Goal: Transaction & Acquisition: Purchase product/service

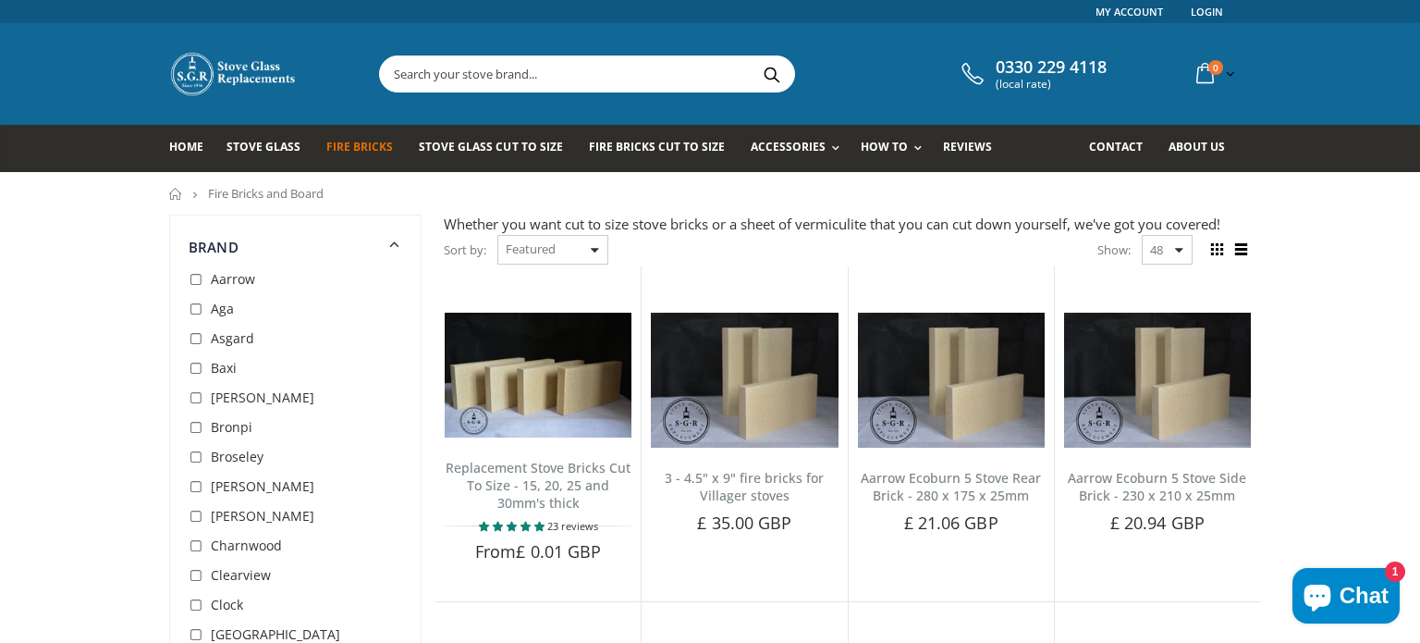
click at [582, 80] on input "text" at bounding box center [690, 73] width 621 height 35
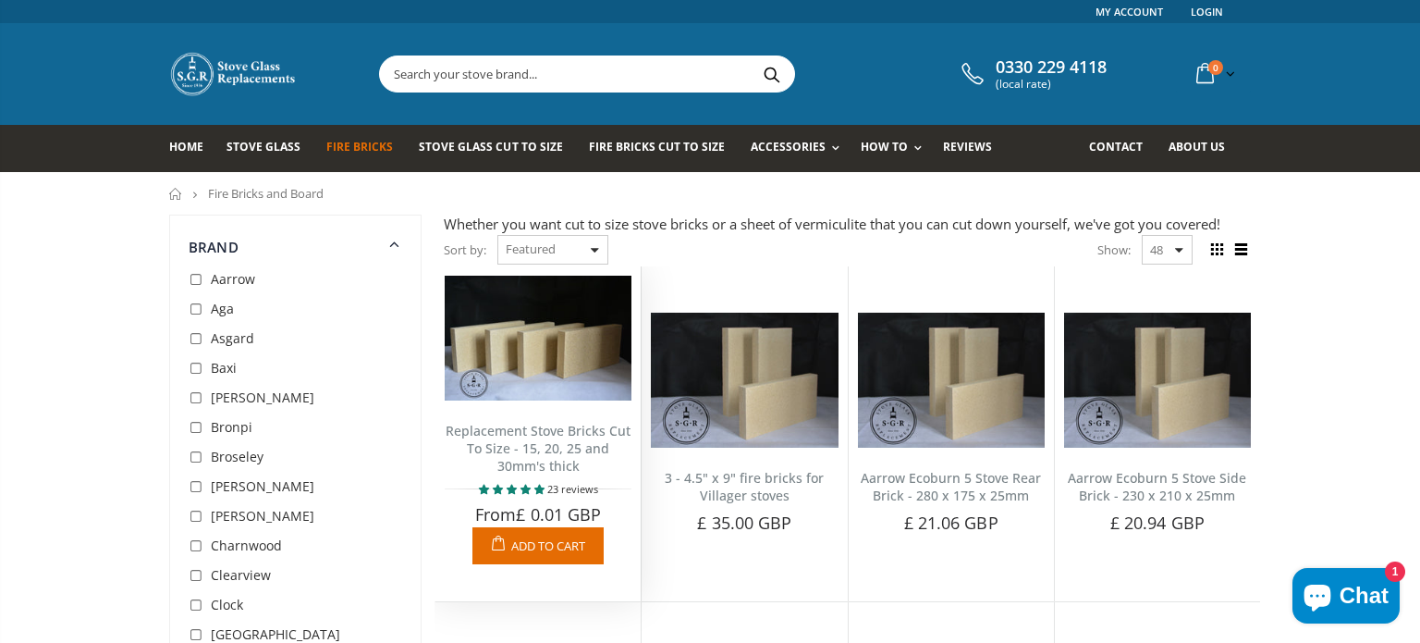
click at [530, 340] on img at bounding box center [538, 338] width 187 height 125
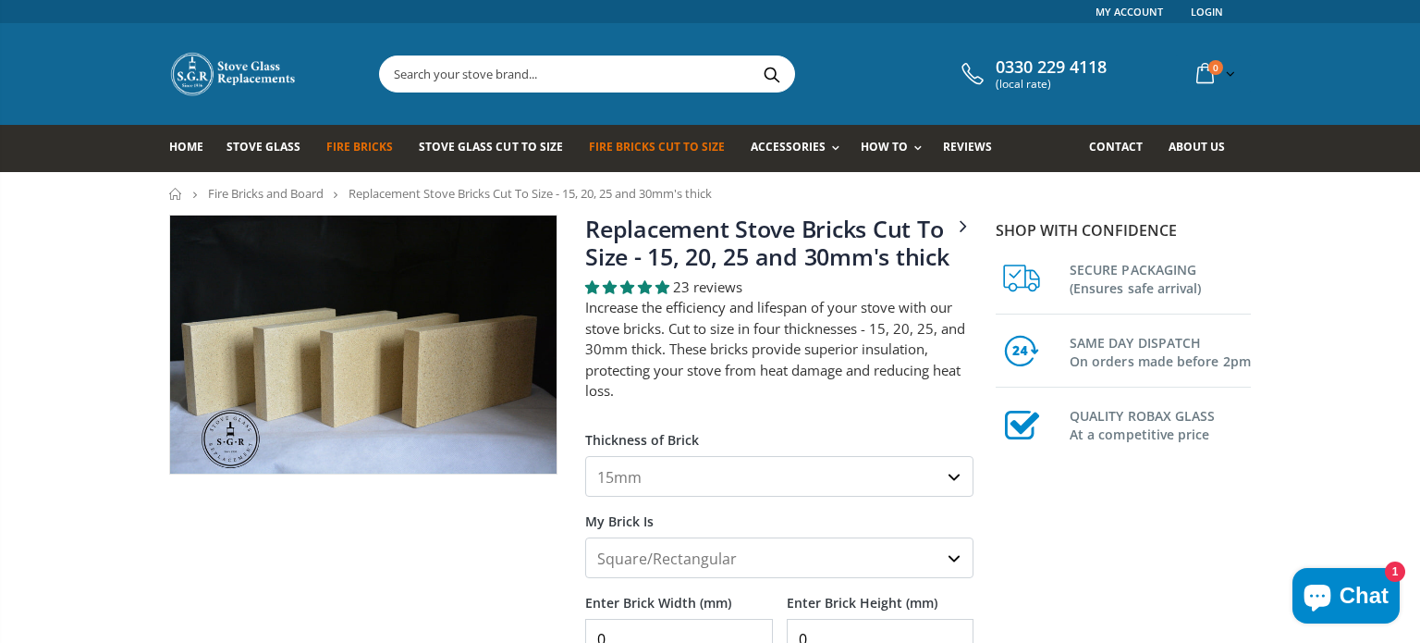
click at [950, 474] on select "15mm 20mm 25mm 30mm" at bounding box center [779, 476] width 388 height 41
select select "30mm"
click at [585, 457] on select "15mm 20mm 25mm 30mm" at bounding box center [779, 476] width 388 height 41
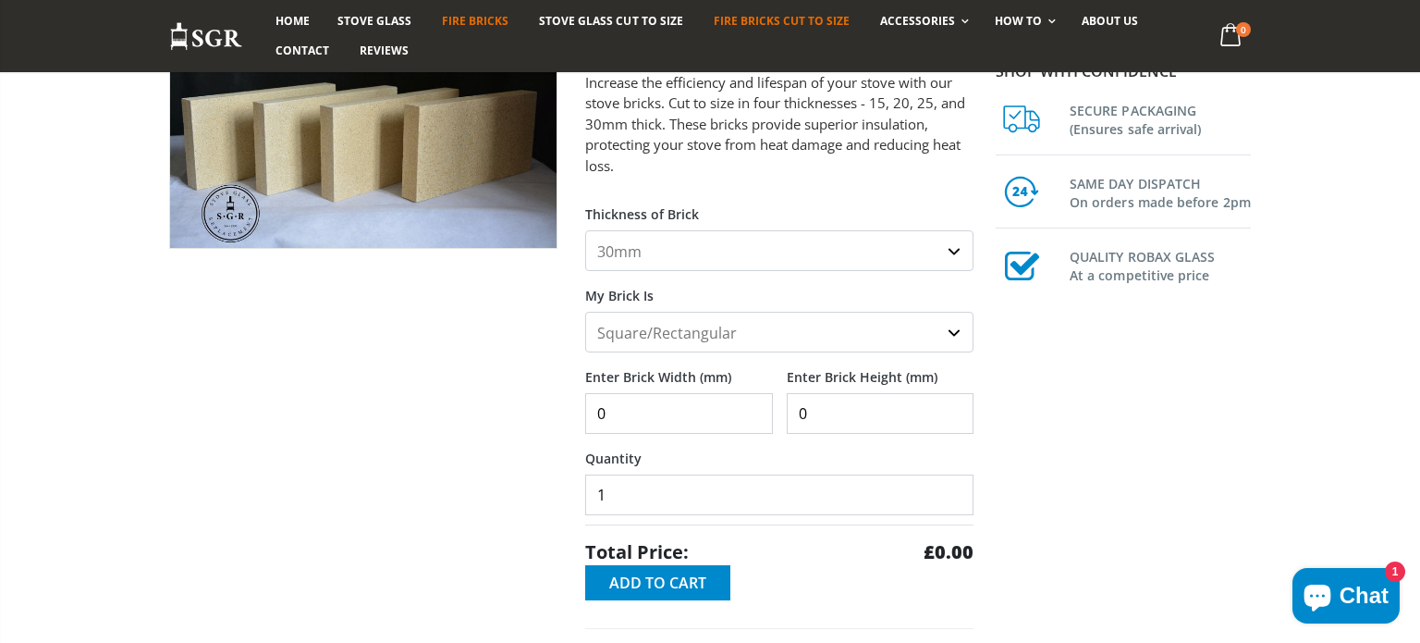
scroll to position [259, 0]
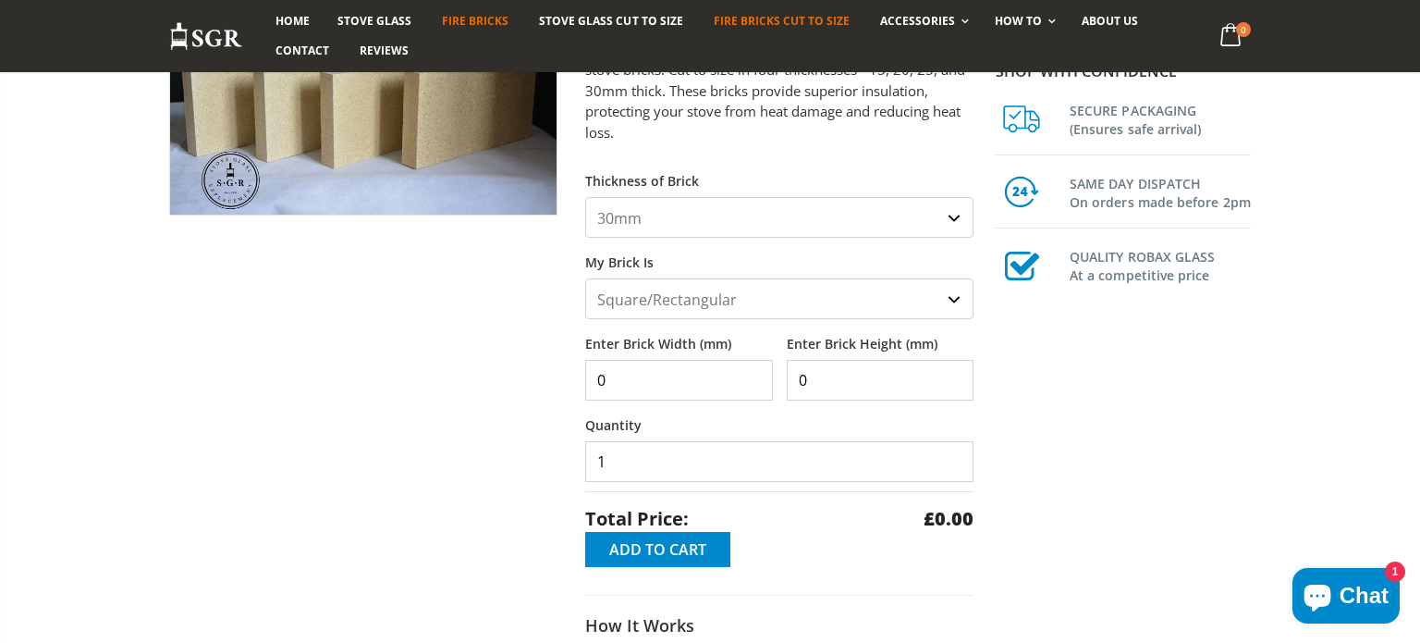
click at [953, 300] on select "Square/Rectangular Shaped (+£8)" at bounding box center [779, 298] width 388 height 41
click at [585, 279] on select "Square/Rectangular Shaped (+£8)" at bounding box center [779, 298] width 388 height 41
click at [753, 390] on input "0" at bounding box center [679, 380] width 188 height 41
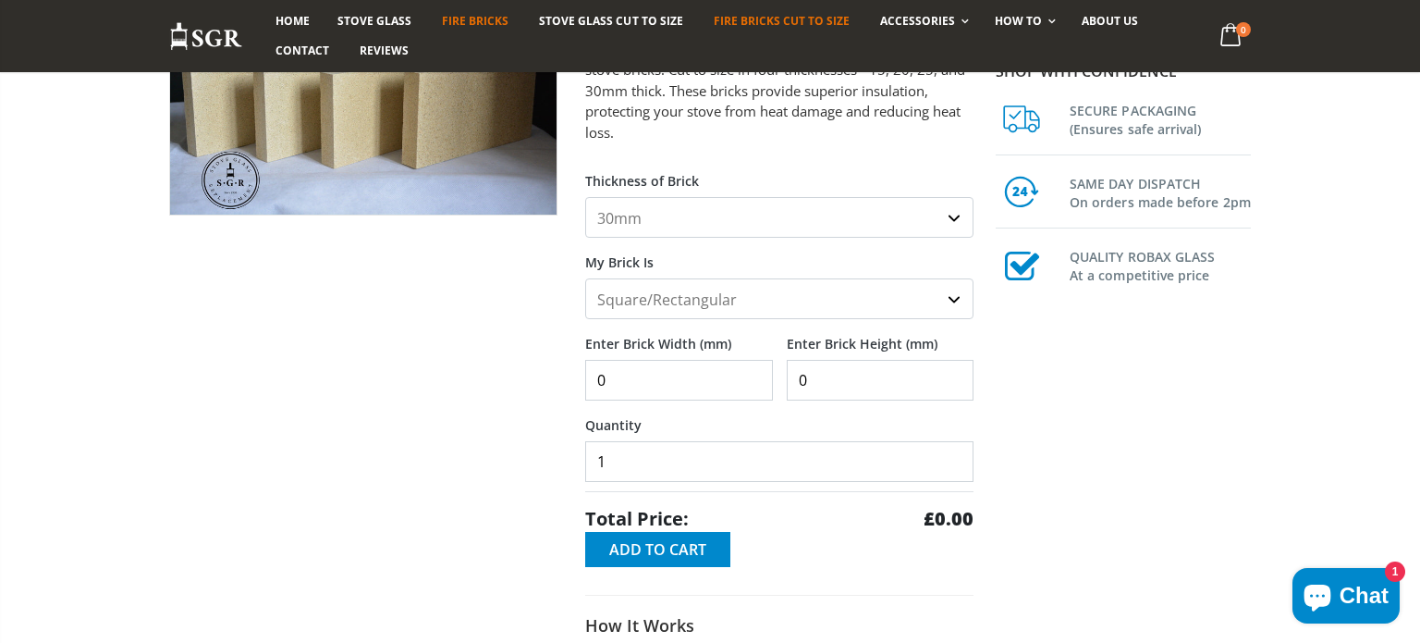
click at [753, 390] on input "0" at bounding box center [679, 380] width 188 height 41
click at [754, 372] on input "1" at bounding box center [679, 380] width 188 height 41
click at [754, 372] on input "2" at bounding box center [679, 380] width 188 height 41
click at [754, 372] on input "3" at bounding box center [679, 380] width 188 height 41
click at [754, 372] on input "4" at bounding box center [679, 380] width 188 height 41
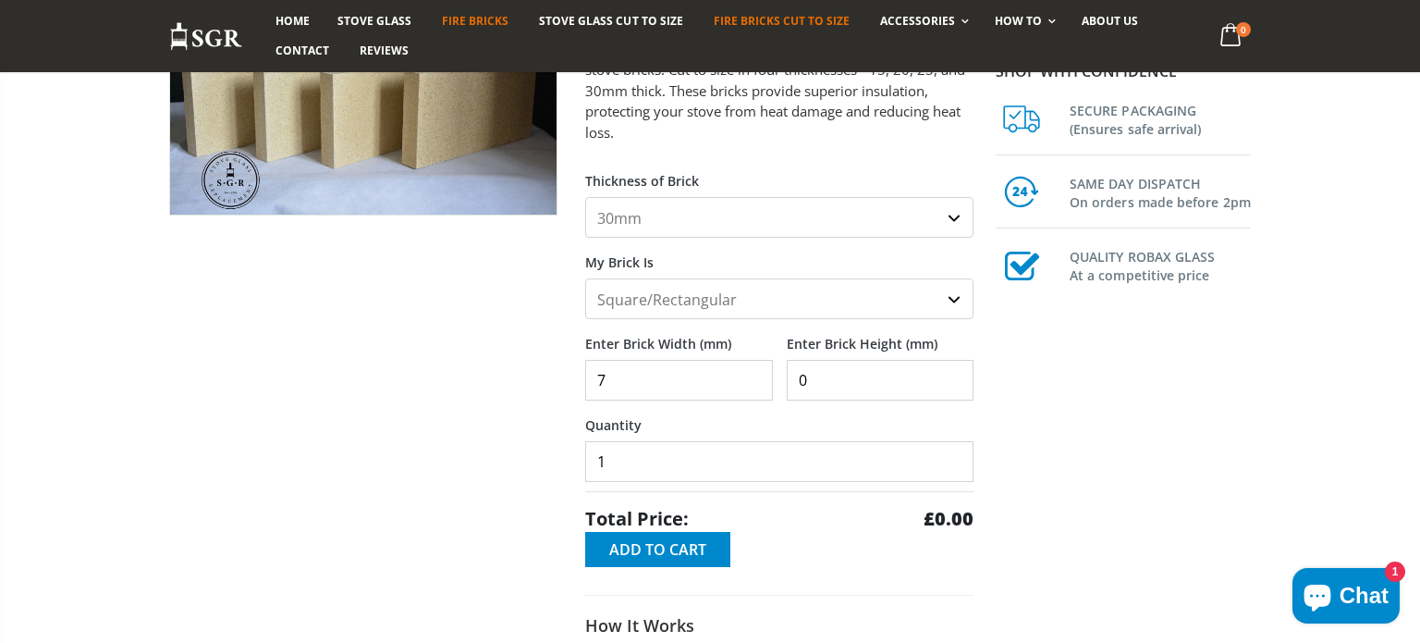
click at [754, 372] on input "7" at bounding box center [679, 380] width 188 height 41
click at [754, 372] on input "8" at bounding box center [679, 380] width 188 height 41
click at [754, 372] on input "9" at bounding box center [679, 380] width 188 height 41
click at [754, 372] on input "10" at bounding box center [679, 380] width 188 height 41
click at [754, 372] on input "11" at bounding box center [679, 380] width 188 height 41
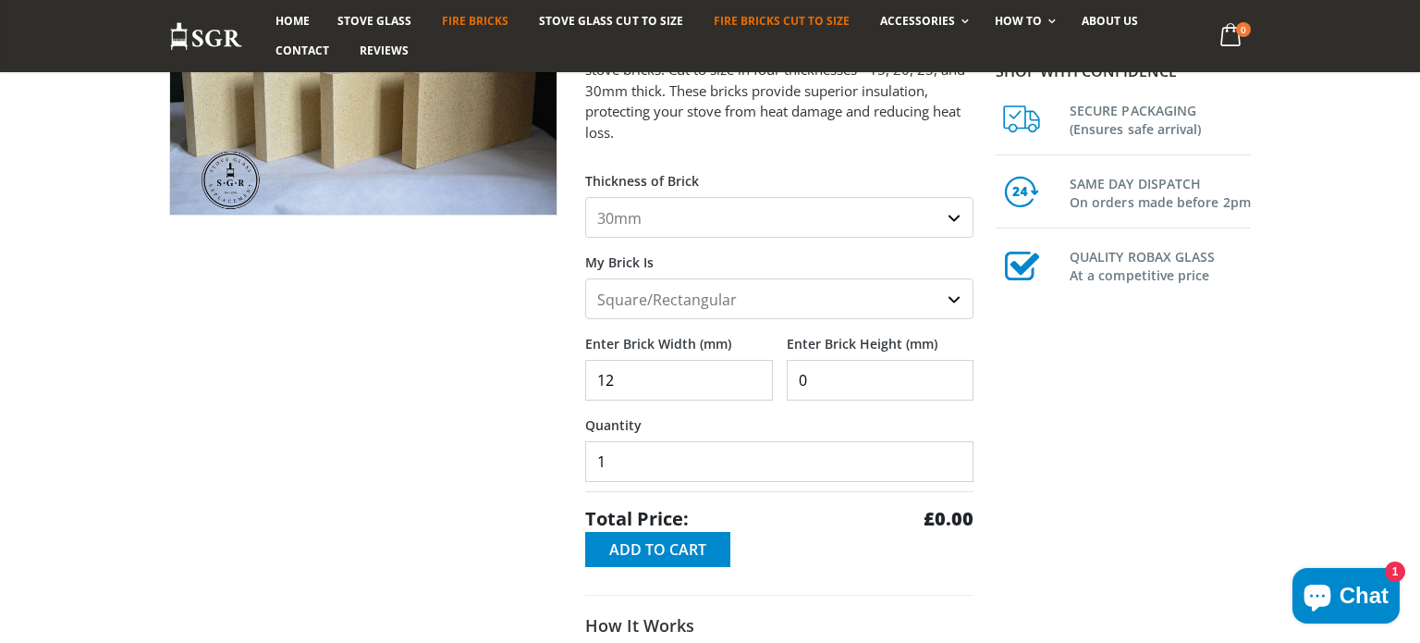
click at [754, 372] on input "12" at bounding box center [679, 380] width 188 height 41
click at [754, 372] on input "13" at bounding box center [679, 380] width 188 height 41
click at [754, 372] on input "14" at bounding box center [679, 380] width 188 height 41
click at [754, 372] on input "15" at bounding box center [679, 380] width 188 height 41
click at [754, 372] on input "16" at bounding box center [679, 380] width 188 height 41
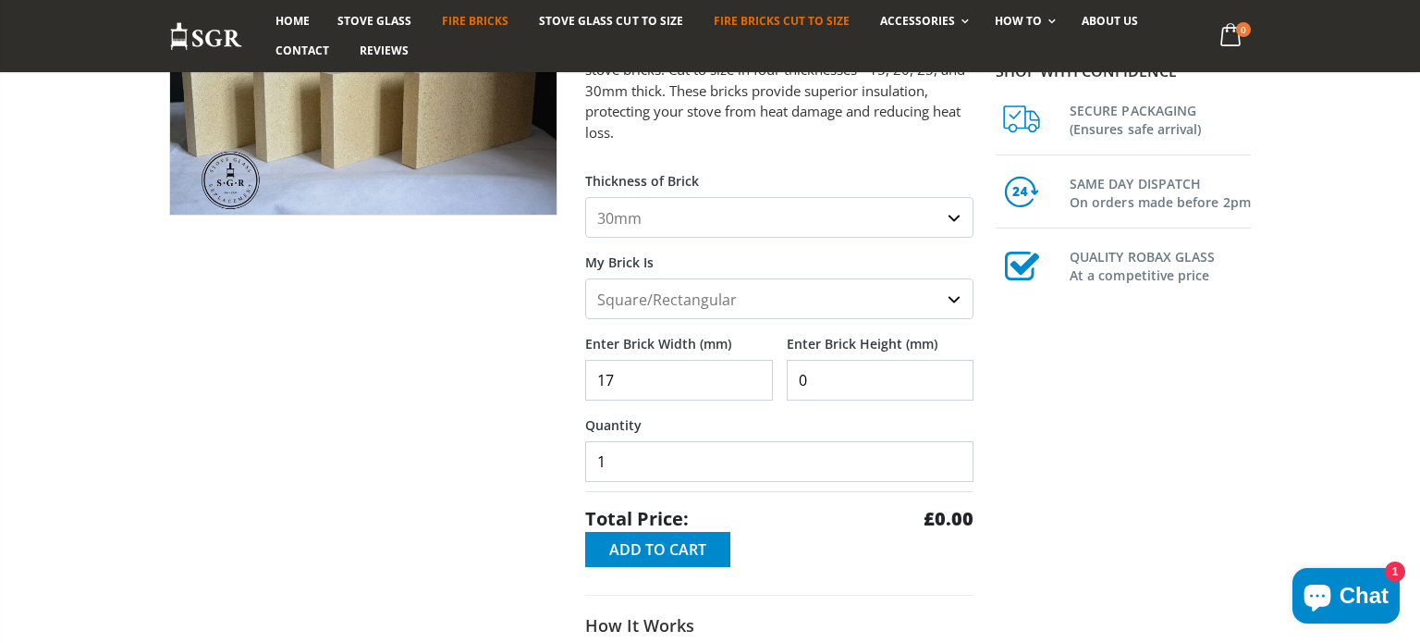
click at [754, 372] on input "17" at bounding box center [679, 380] width 188 height 41
click at [754, 372] on input "18" at bounding box center [679, 380] width 188 height 41
click at [754, 372] on input "19" at bounding box center [679, 380] width 188 height 41
click at [754, 372] on input "20" at bounding box center [679, 380] width 188 height 41
click at [754, 372] on input "21" at bounding box center [679, 380] width 188 height 41
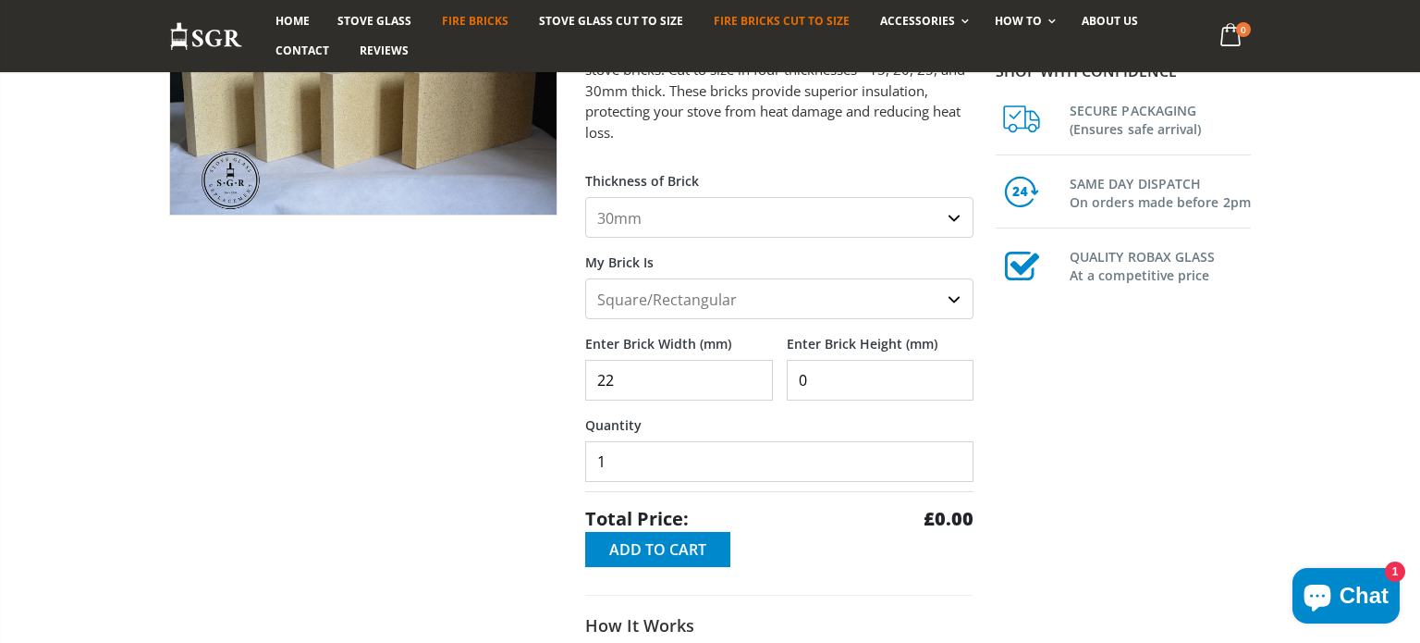
click at [754, 372] on input "22" at bounding box center [679, 380] width 188 height 41
click at [754, 372] on input "23" at bounding box center [679, 380] width 188 height 41
type input "24"
click at [754, 372] on input "24" at bounding box center [679, 380] width 188 height 41
click at [954, 372] on input "44" at bounding box center [881, 380] width 188 height 41
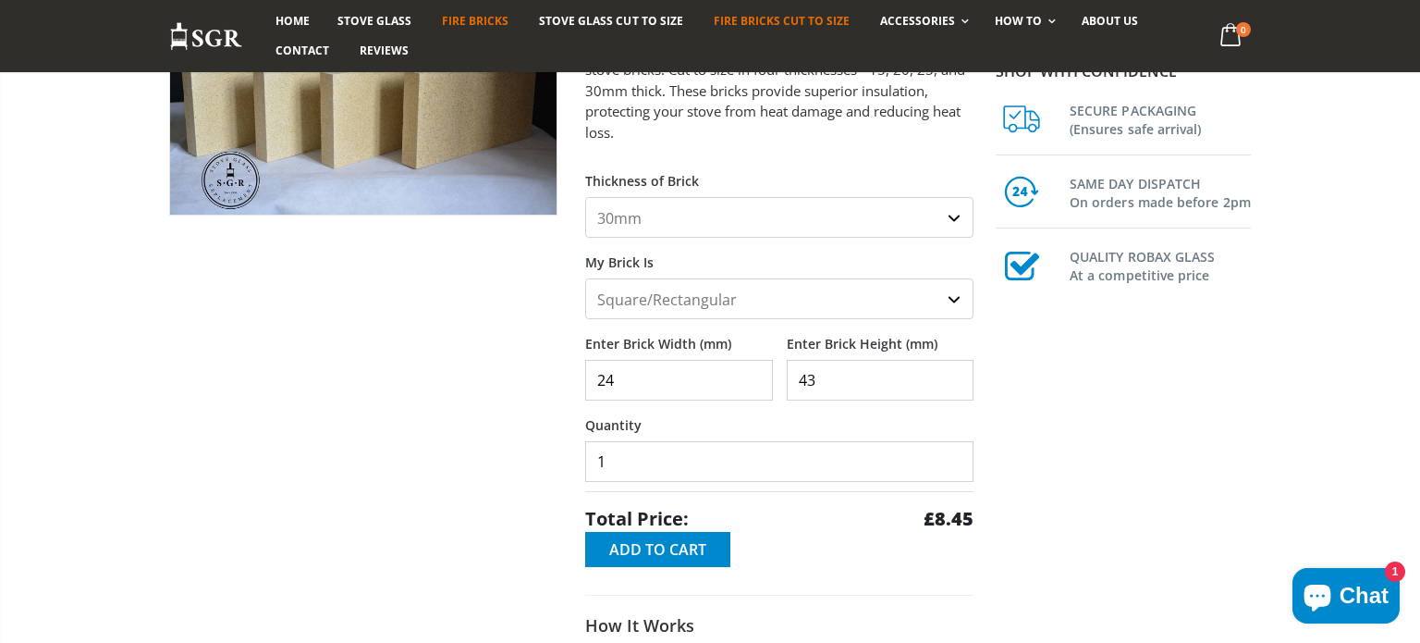
click at [957, 388] on input "43" at bounding box center [881, 380] width 188 height 41
click at [957, 388] on input "42" at bounding box center [881, 380] width 188 height 41
type input "41"
click at [957, 388] on input "41" at bounding box center [881, 380] width 188 height 41
click at [755, 372] on input "35" at bounding box center [679, 380] width 188 height 41
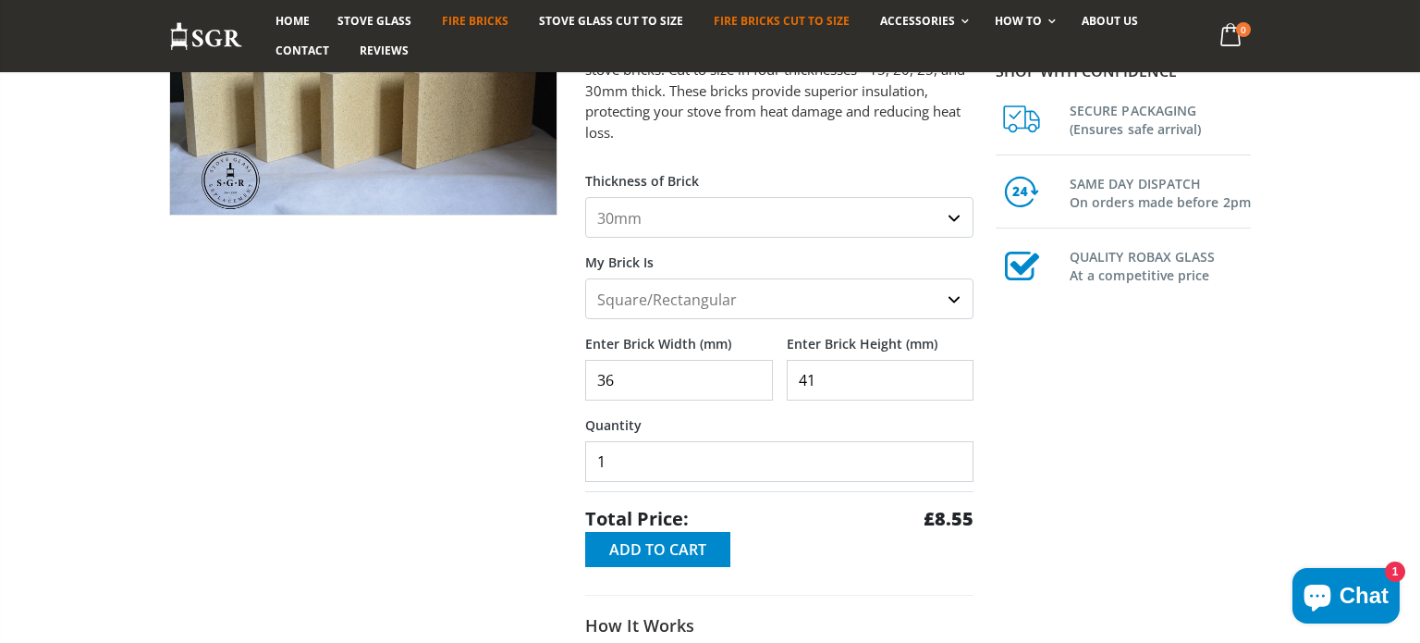
click at [755, 373] on input "36" at bounding box center [679, 380] width 188 height 41
click at [754, 393] on input "35" at bounding box center [679, 380] width 188 height 41
click at [626, 380] on input "35" at bounding box center [679, 380] width 188 height 41
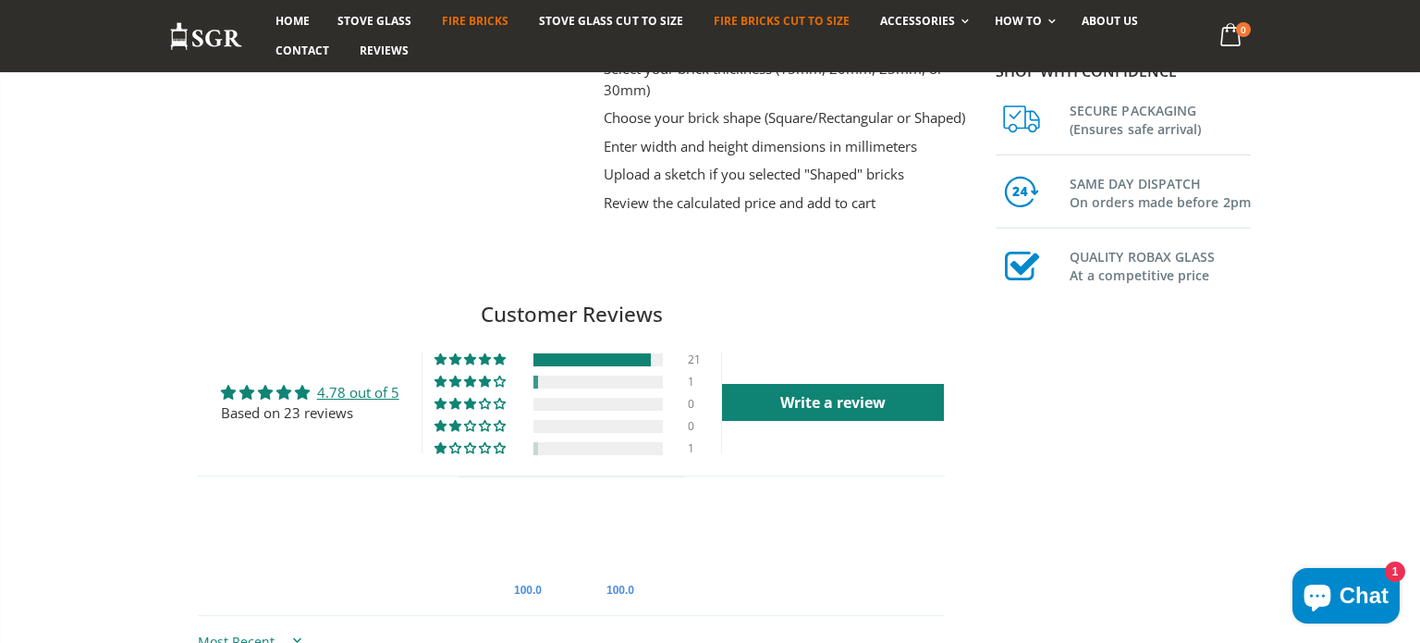
scroll to position [888, 0]
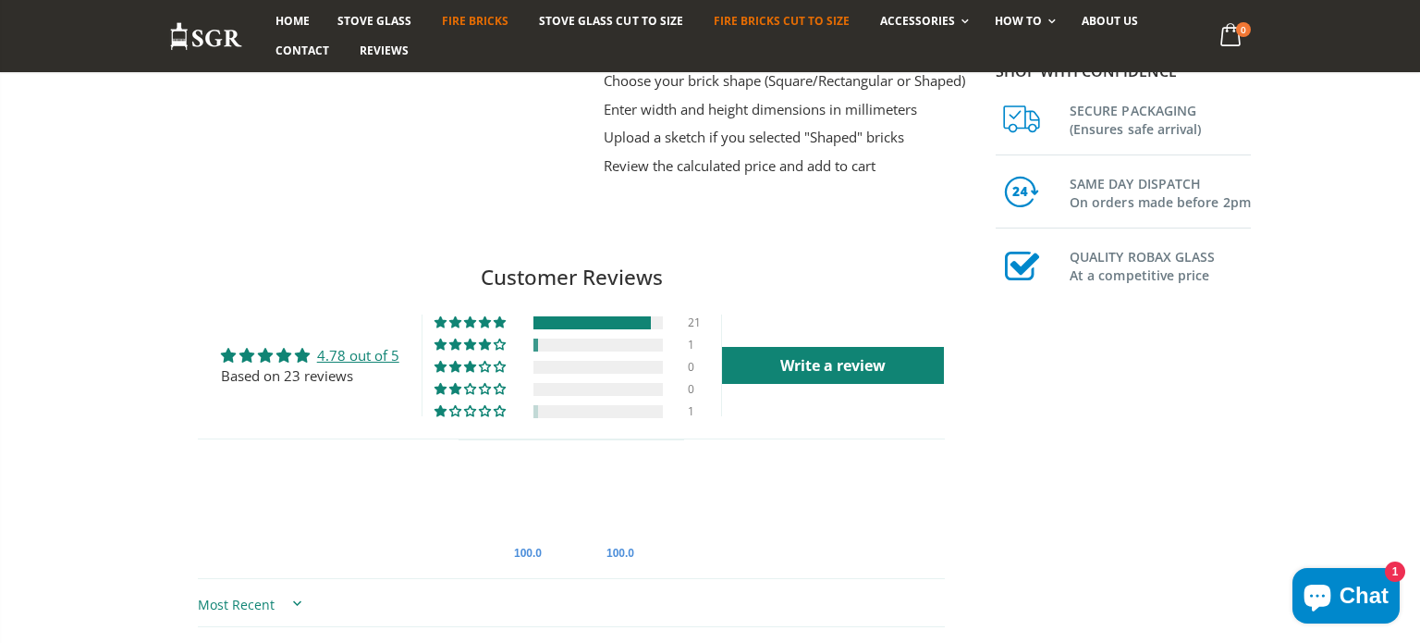
click at [670, 484] on div "100.0 100.0" at bounding box center [572, 508] width 226 height 139
click at [341, 481] on div "100.0 100.0" at bounding box center [571, 508] width 747 height 140
drag, startPoint x: 365, startPoint y: 474, endPoint x: 715, endPoint y: 506, distance: 350.9
click at [715, 506] on div "100.0 100.0" at bounding box center [571, 508] width 747 height 140
click at [743, 539] on div "100.0 100.0" at bounding box center [571, 508] width 747 height 140
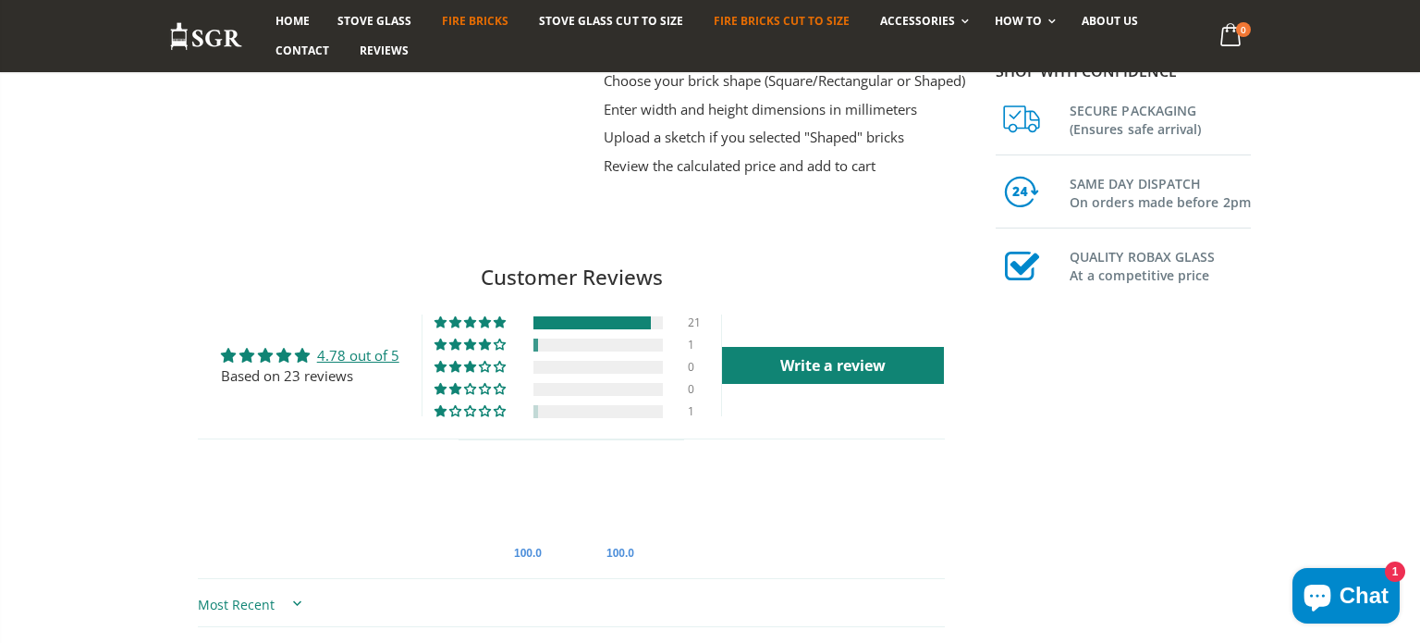
click at [743, 539] on div "100.0 100.0" at bounding box center [571, 508] width 747 height 140
click at [1191, 534] on div "Shop with confidence SECURE PACKAGING (Ensures safe arrival) SAME DAY DISPATCH …" at bounding box center [1125, 542] width 277 height 2428
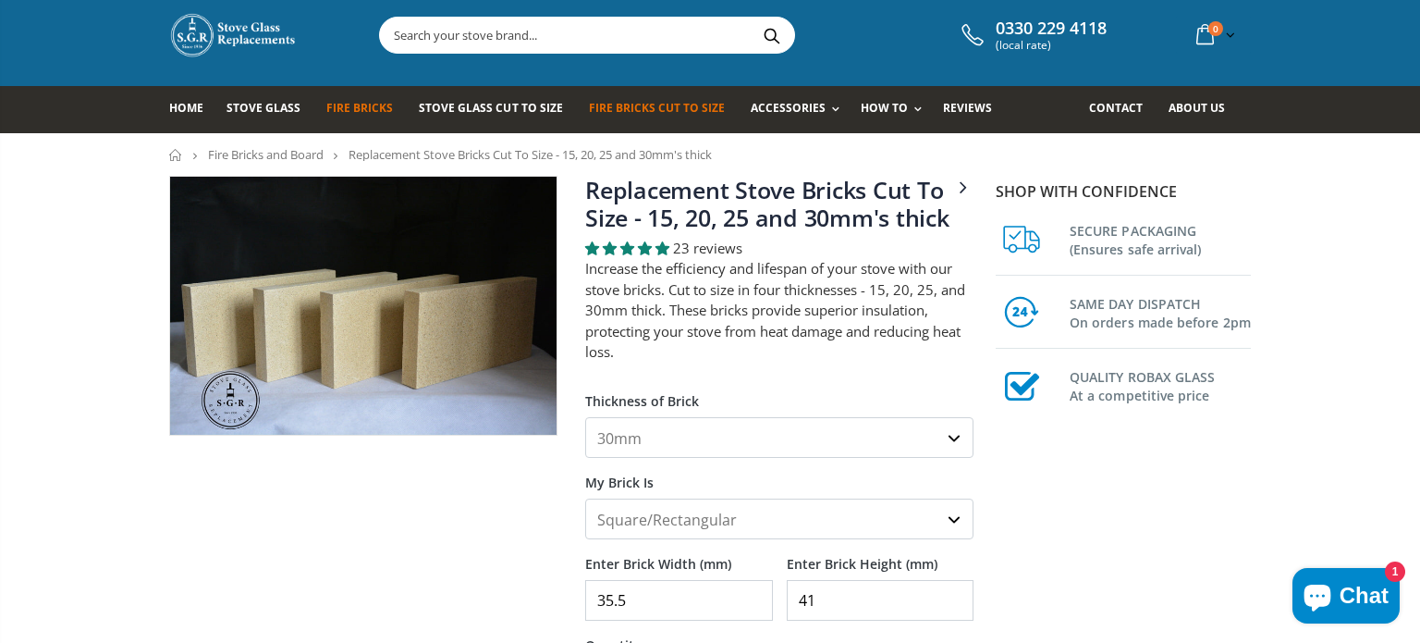
scroll to position [37, 0]
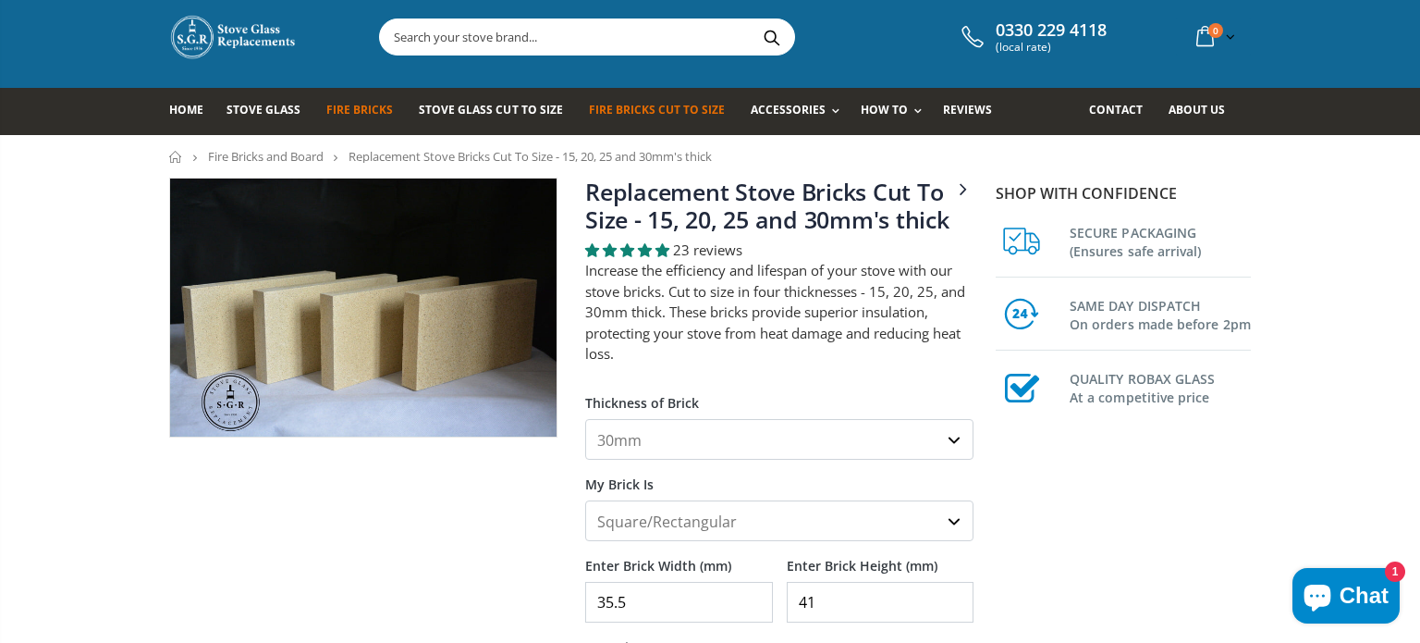
click at [570, 38] on input "text" at bounding box center [690, 36] width 621 height 35
click at [264, 531] on div at bounding box center [363, 614] width 416 height 872
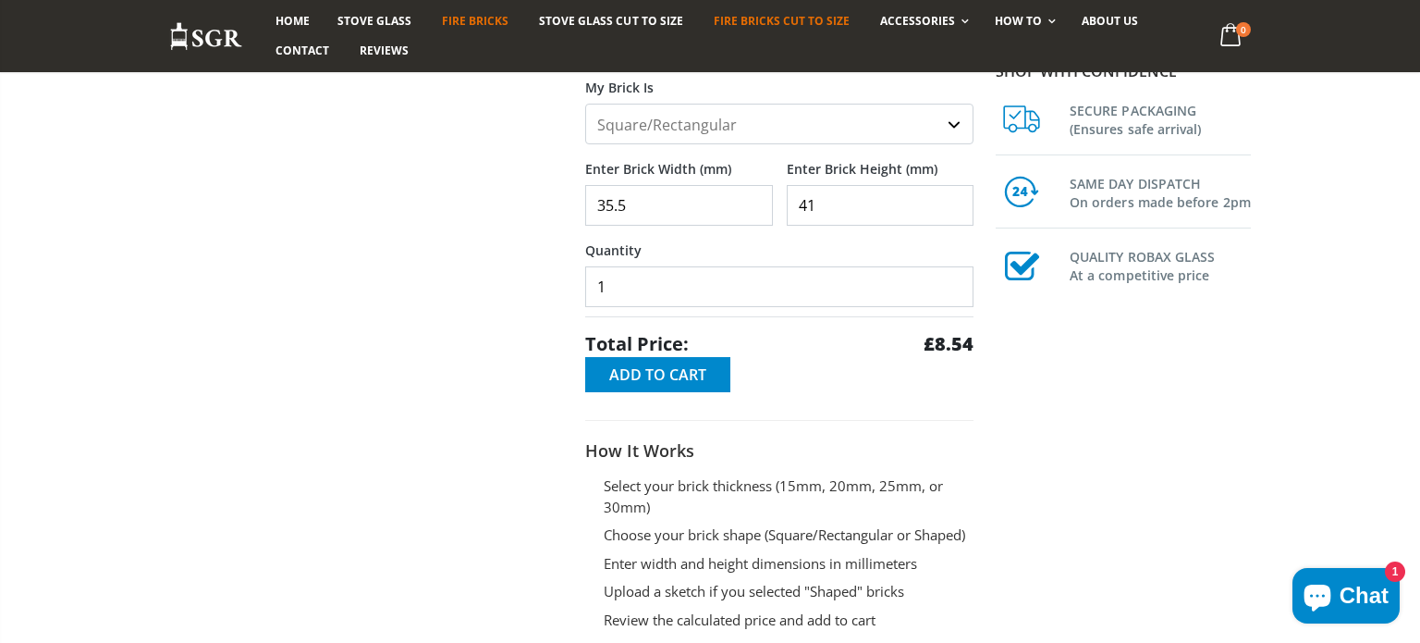
scroll to position [407, 0]
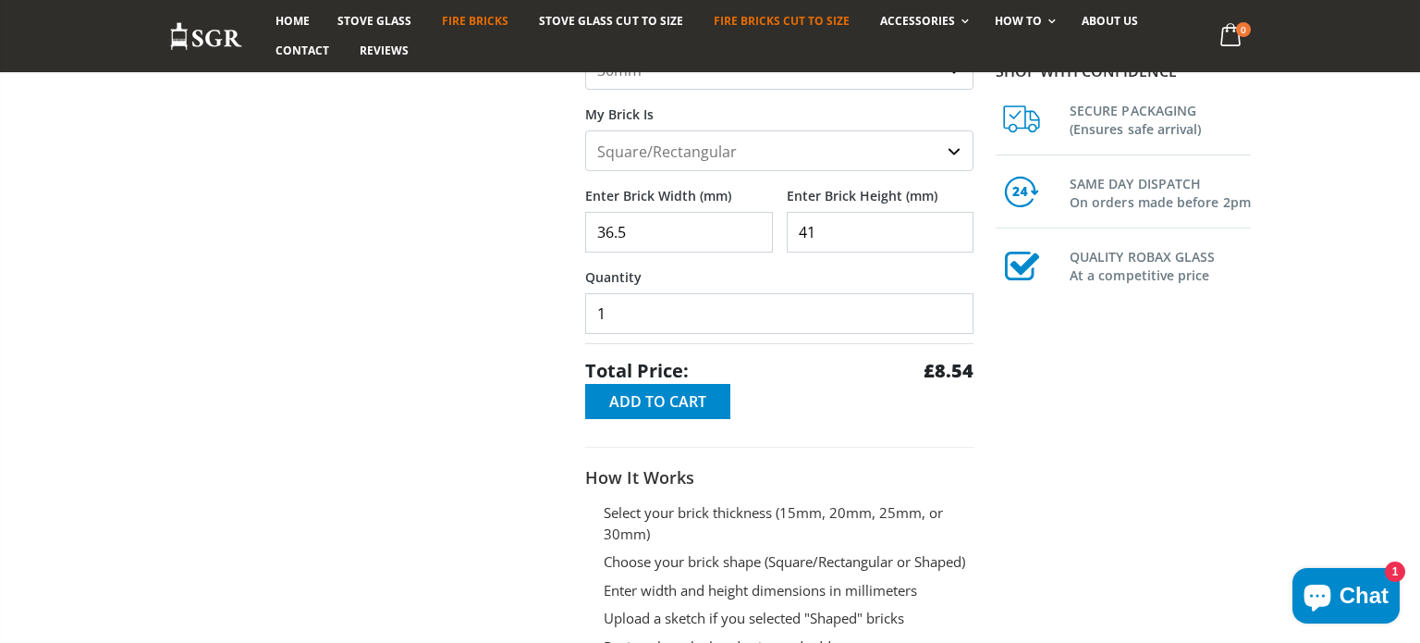
click at [753, 225] on input "36.5" at bounding box center [679, 232] width 188 height 41
click at [705, 232] on input "36.5" at bounding box center [679, 232] width 188 height 41
type input "36.5"
click at [484, 213] on div at bounding box center [363, 245] width 416 height 872
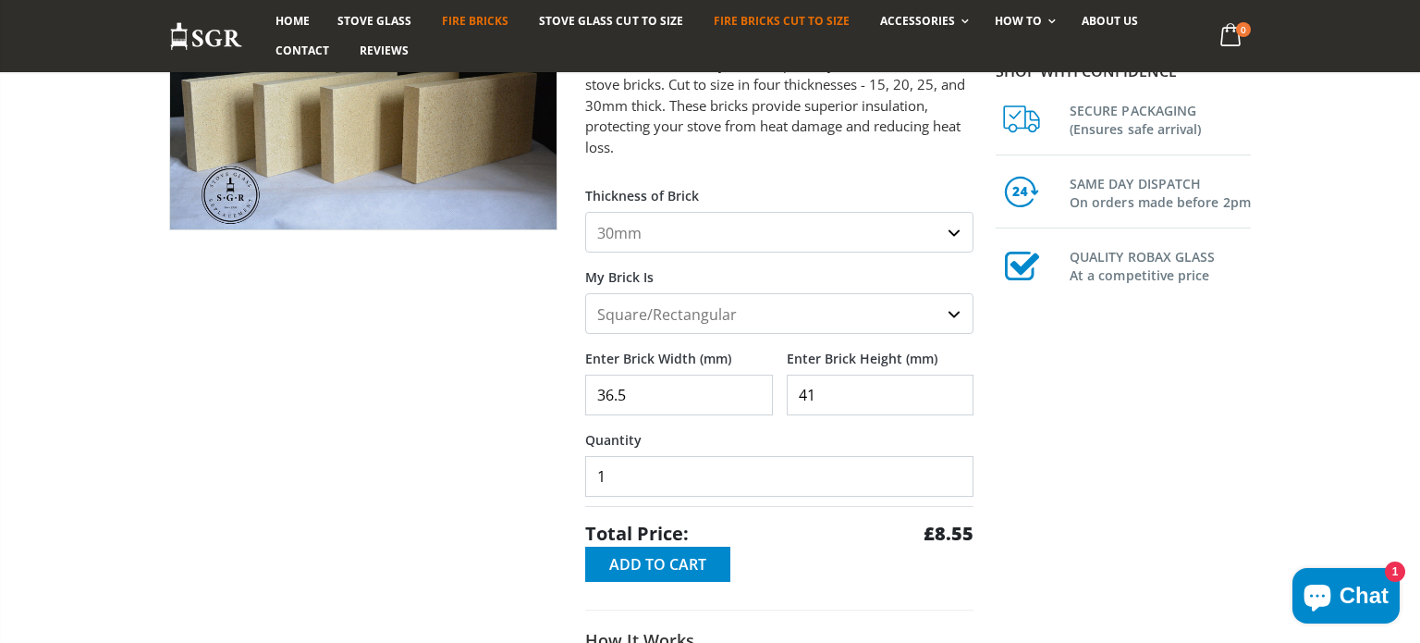
scroll to position [222, 0]
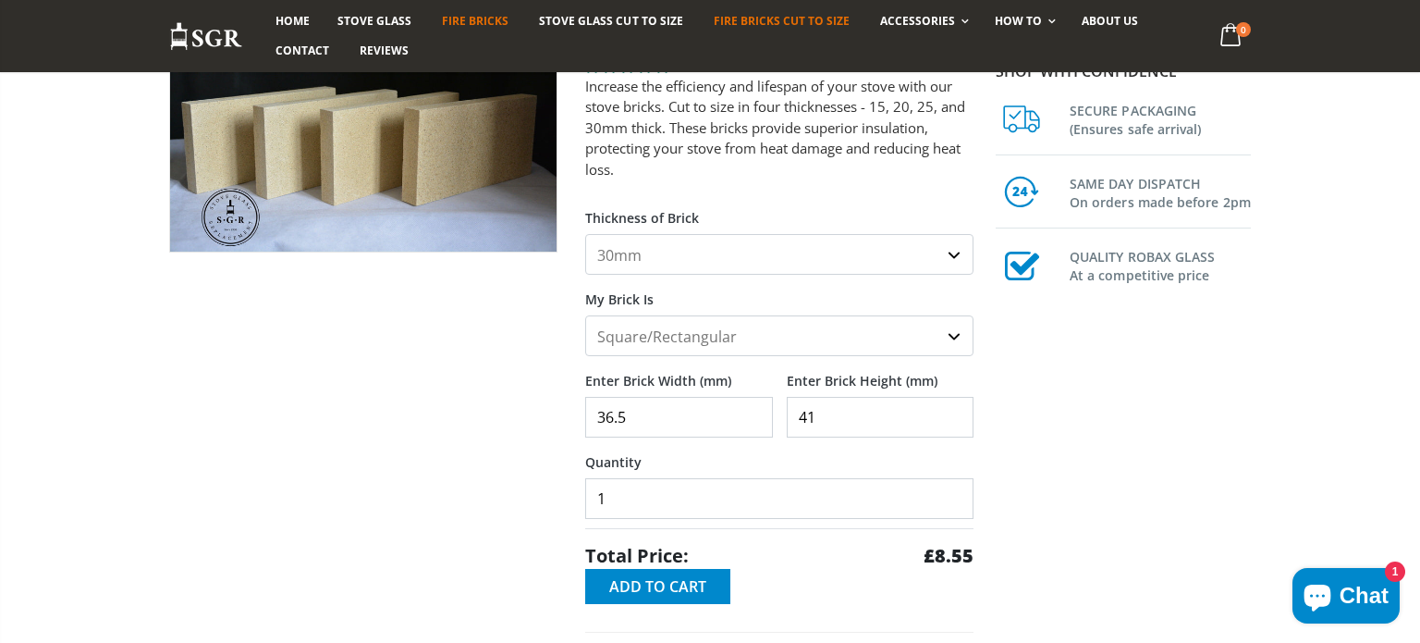
click at [950, 341] on select "Square/Rectangular Shaped (+£8)" at bounding box center [779, 335] width 388 height 41
click at [585, 316] on select "Square/Rectangular Shaped (+£8)" at bounding box center [779, 335] width 388 height 41
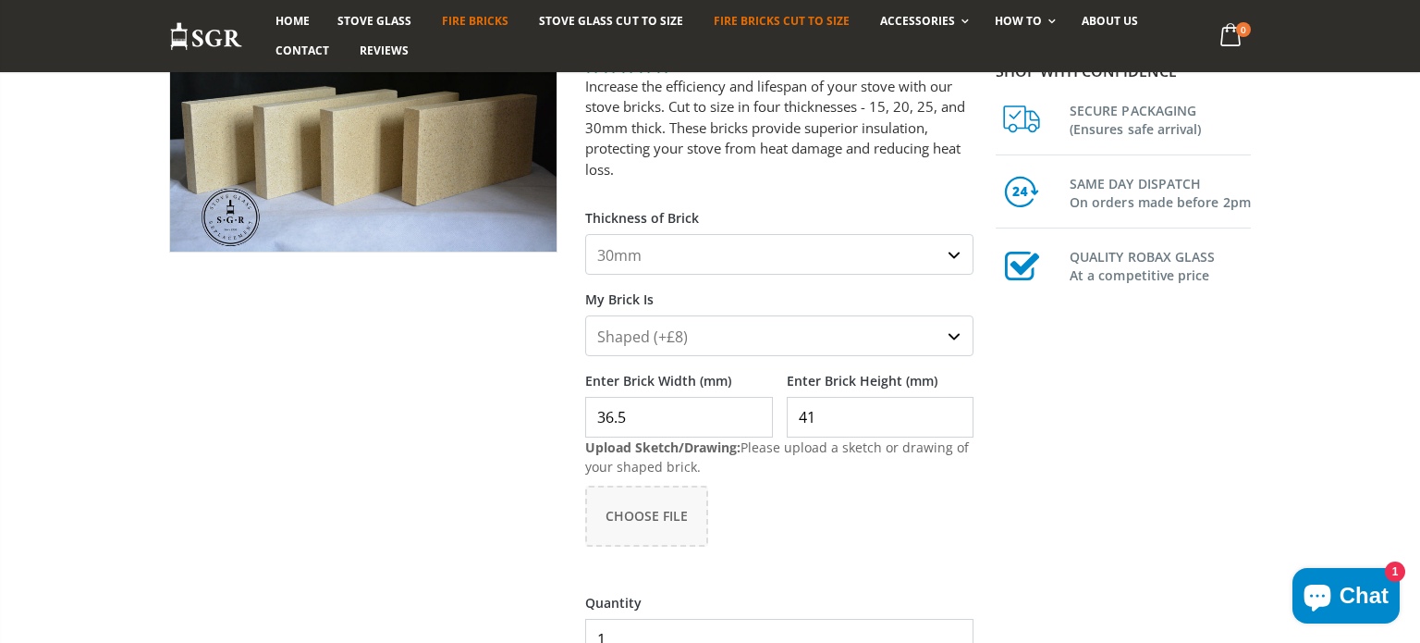
click at [951, 339] on select "Square/Rectangular Shaped (+£8)" at bounding box center [779, 335] width 388 height 41
select select "square-rectangular"
click at [585, 316] on select "Square/Rectangular Shaped (+£8)" at bounding box center [779, 335] width 388 height 41
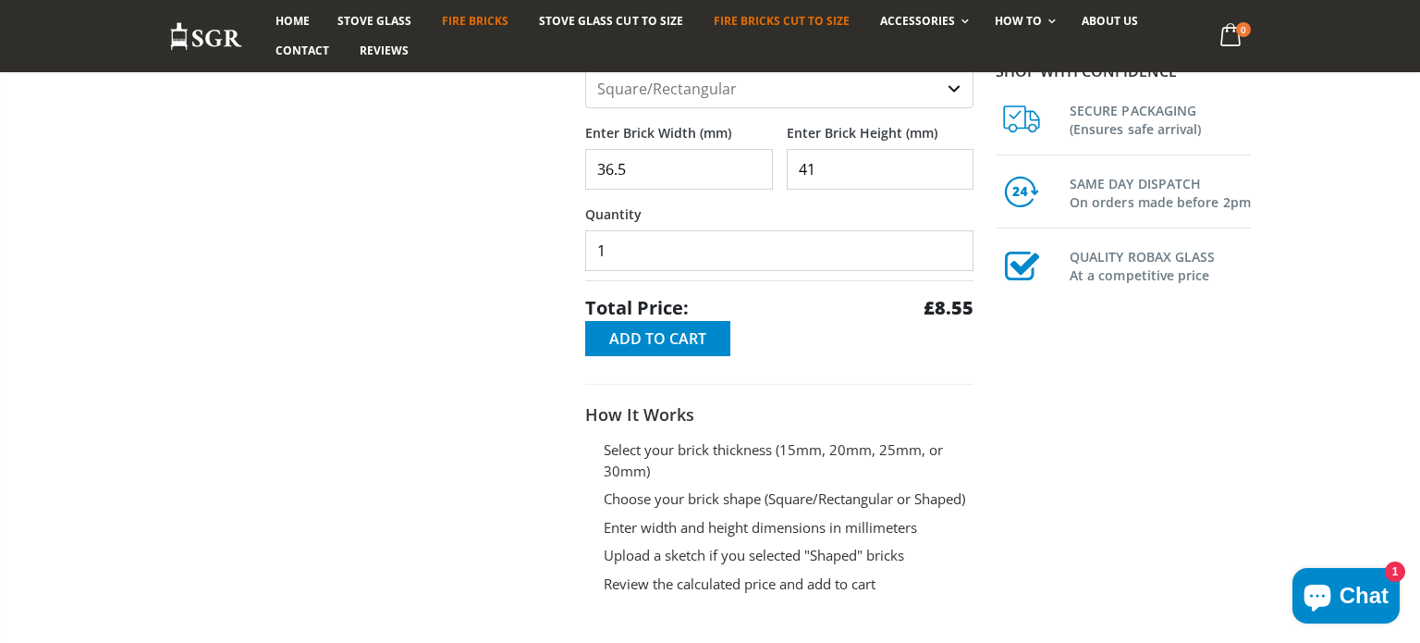
scroll to position [444, 0]
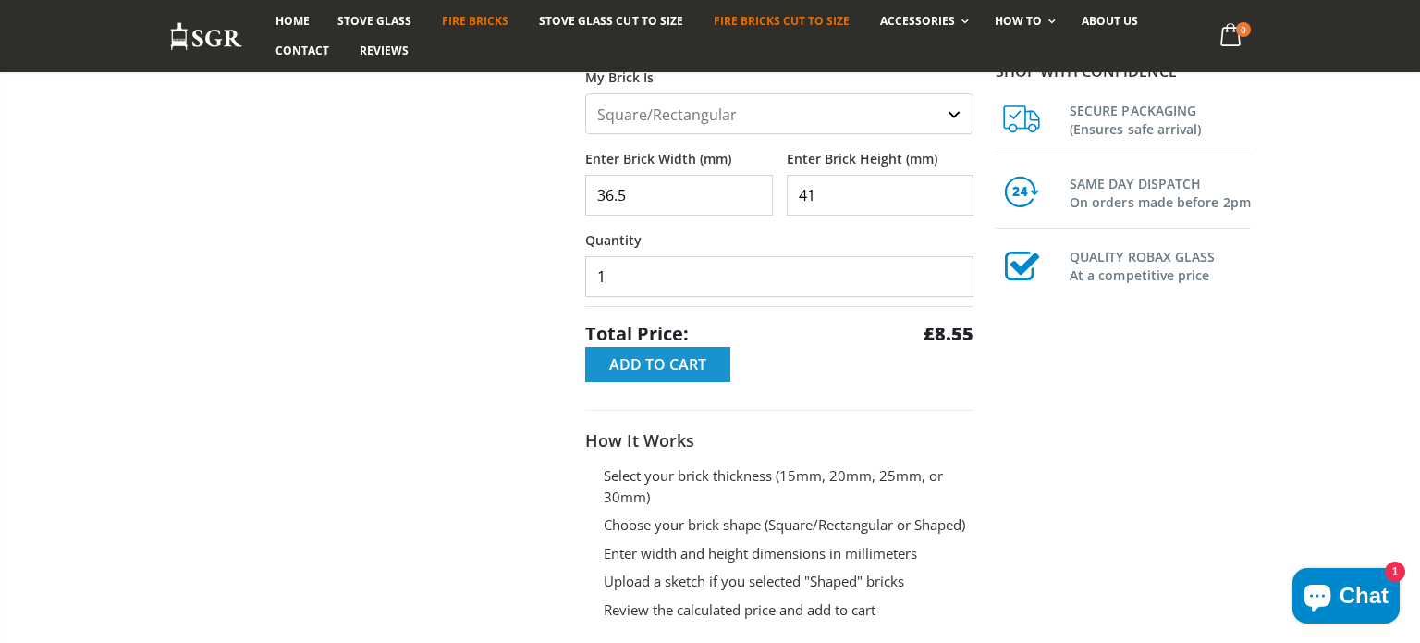
click at [641, 363] on span "Add to Cart" at bounding box center [657, 364] width 97 height 20
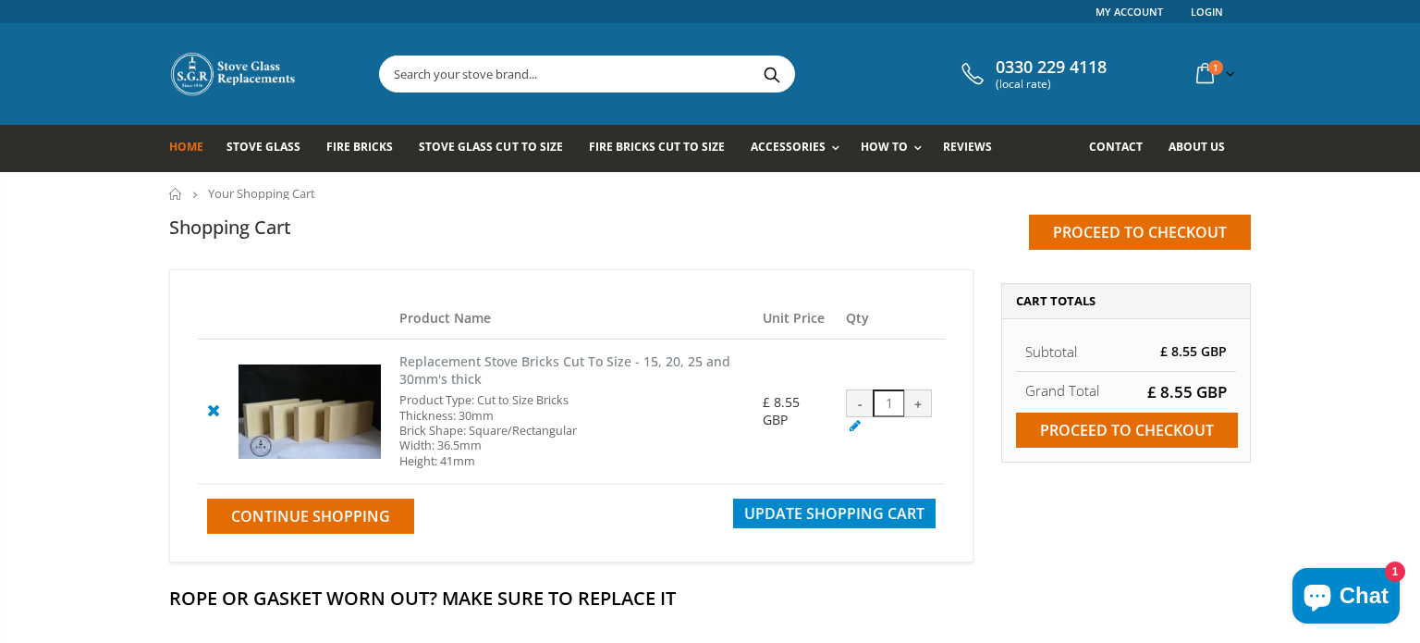
click at [193, 144] on span "Home" at bounding box center [186, 147] width 34 height 16
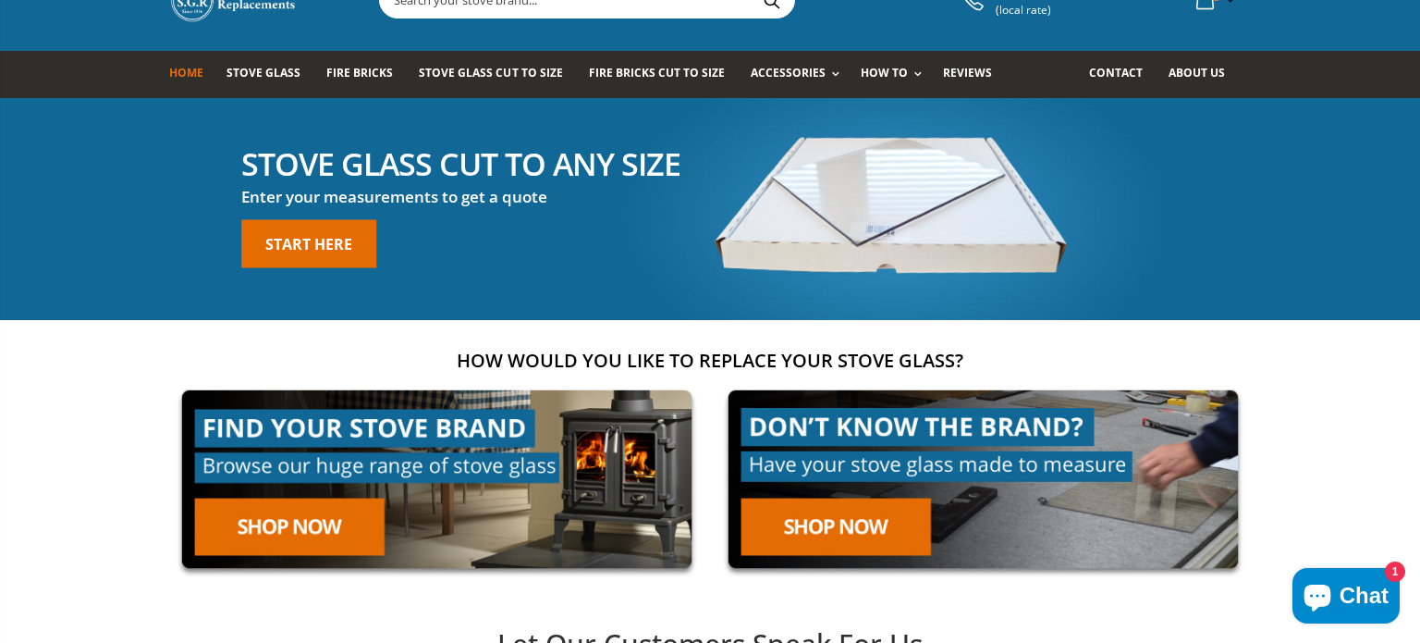
scroll to position [37, 0]
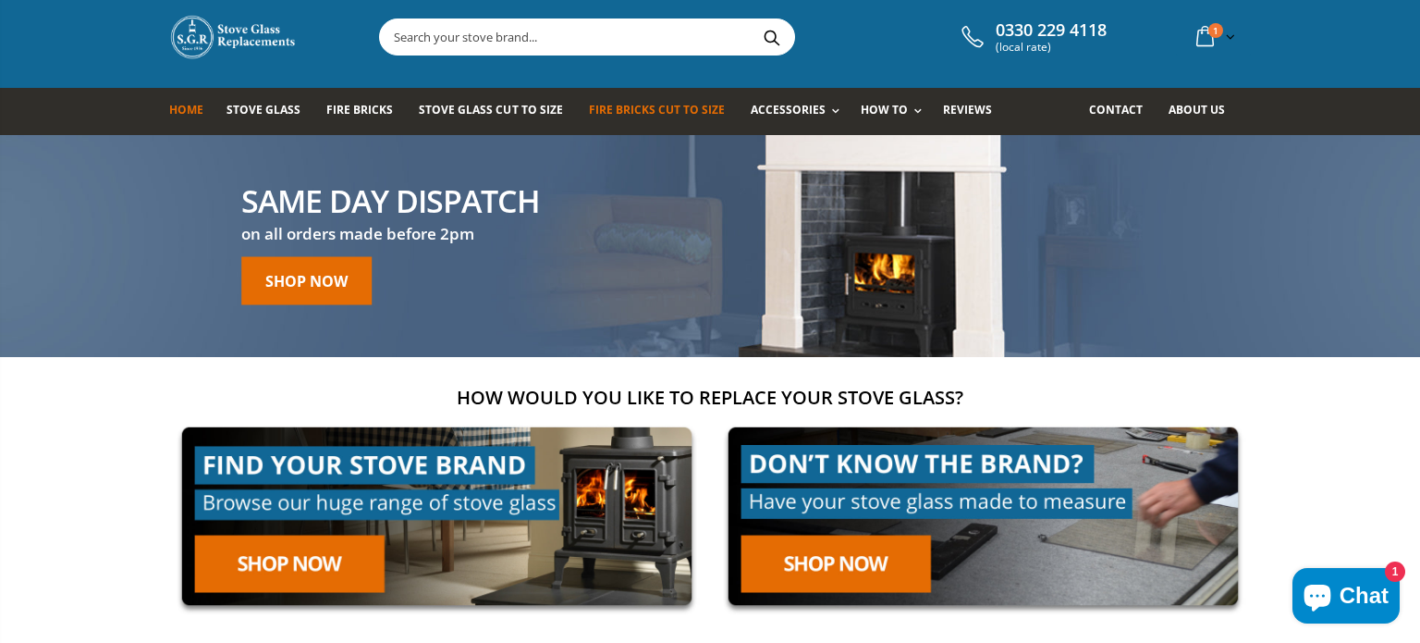
click at [589, 109] on span "Fire Bricks Cut To Size" at bounding box center [657, 110] width 136 height 16
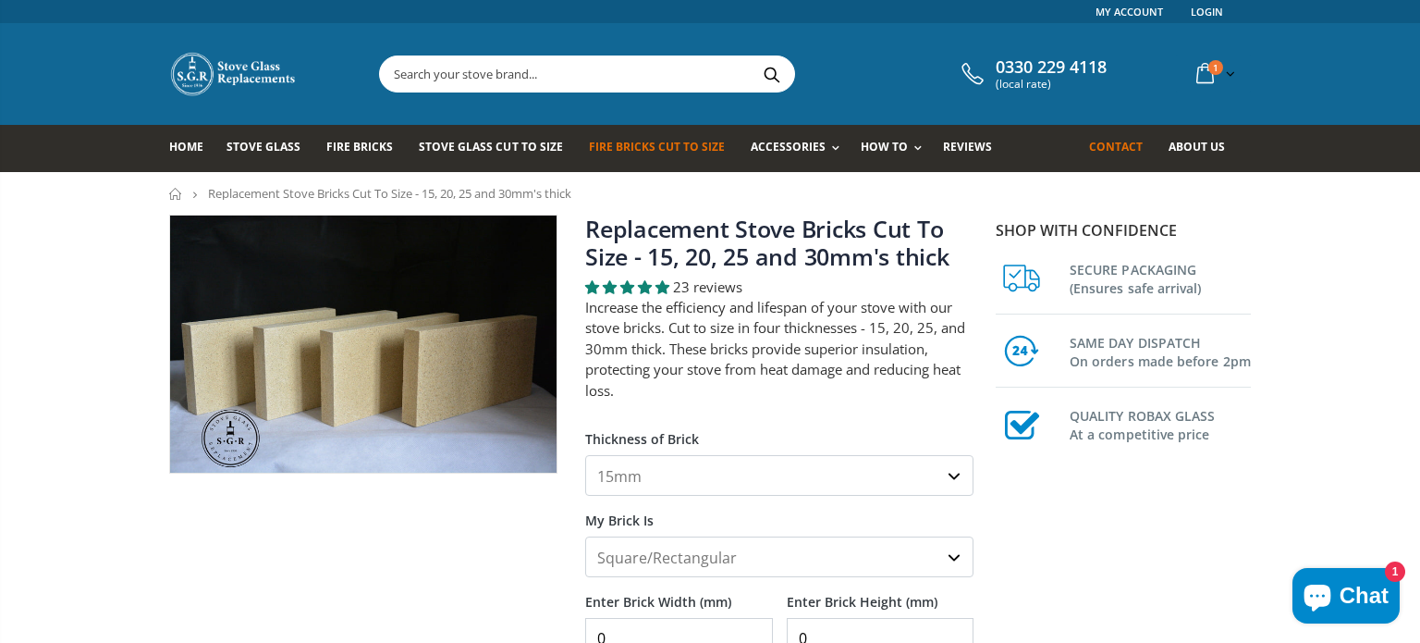
click at [1124, 145] on span "Contact" at bounding box center [1116, 147] width 54 height 16
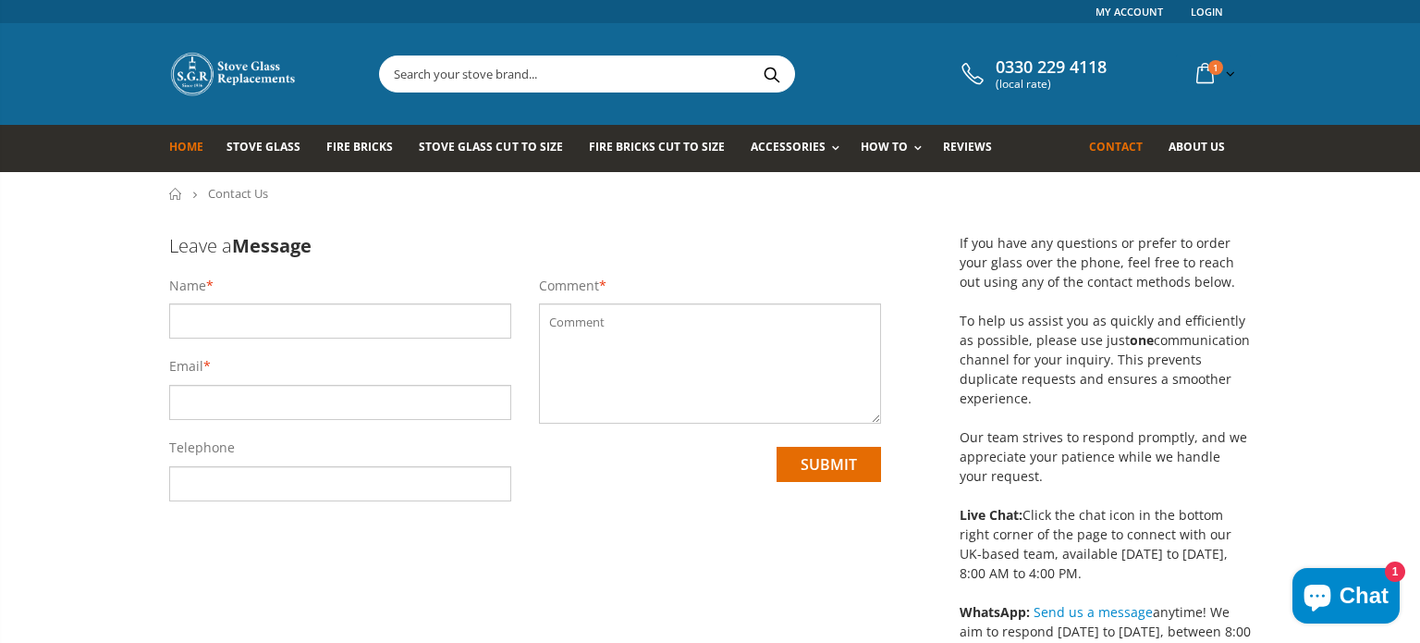
click at [183, 145] on span "Home" at bounding box center [186, 147] width 34 height 16
